Goal: Find specific page/section

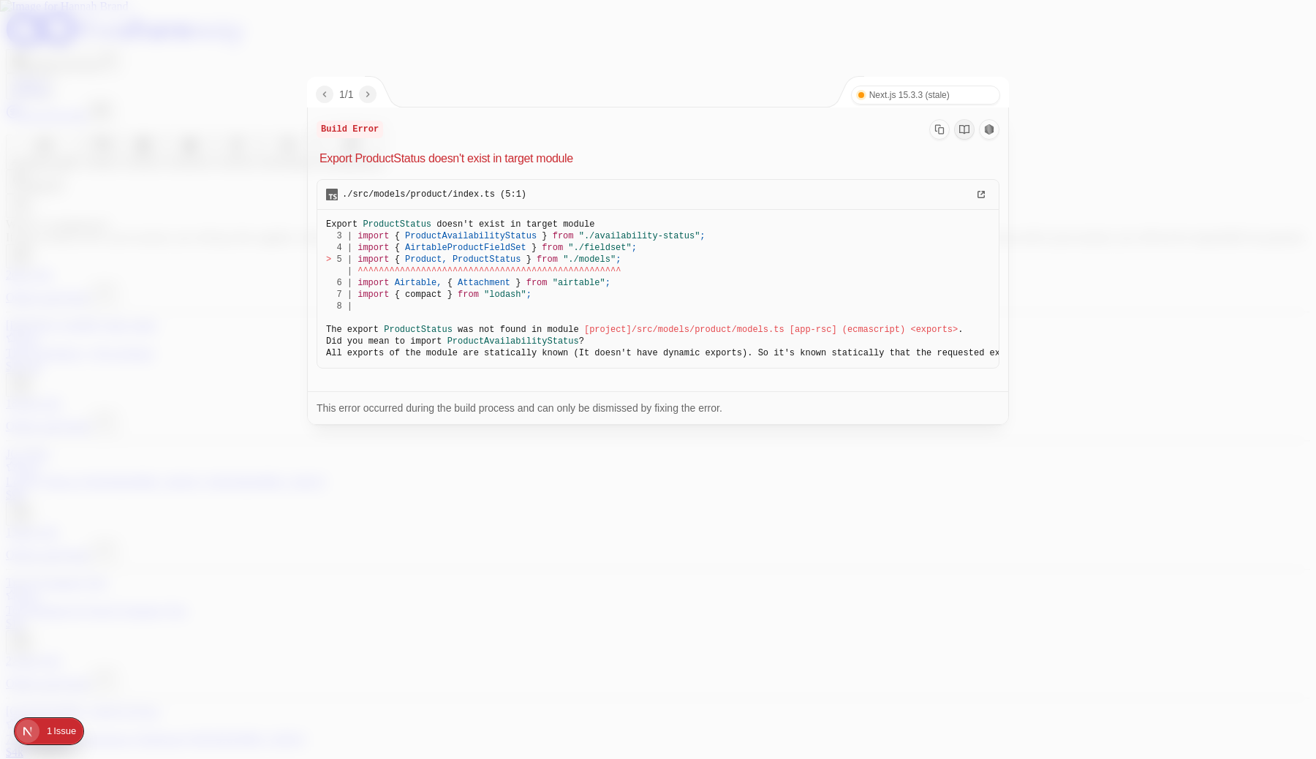
scroll to position [383, 0]
